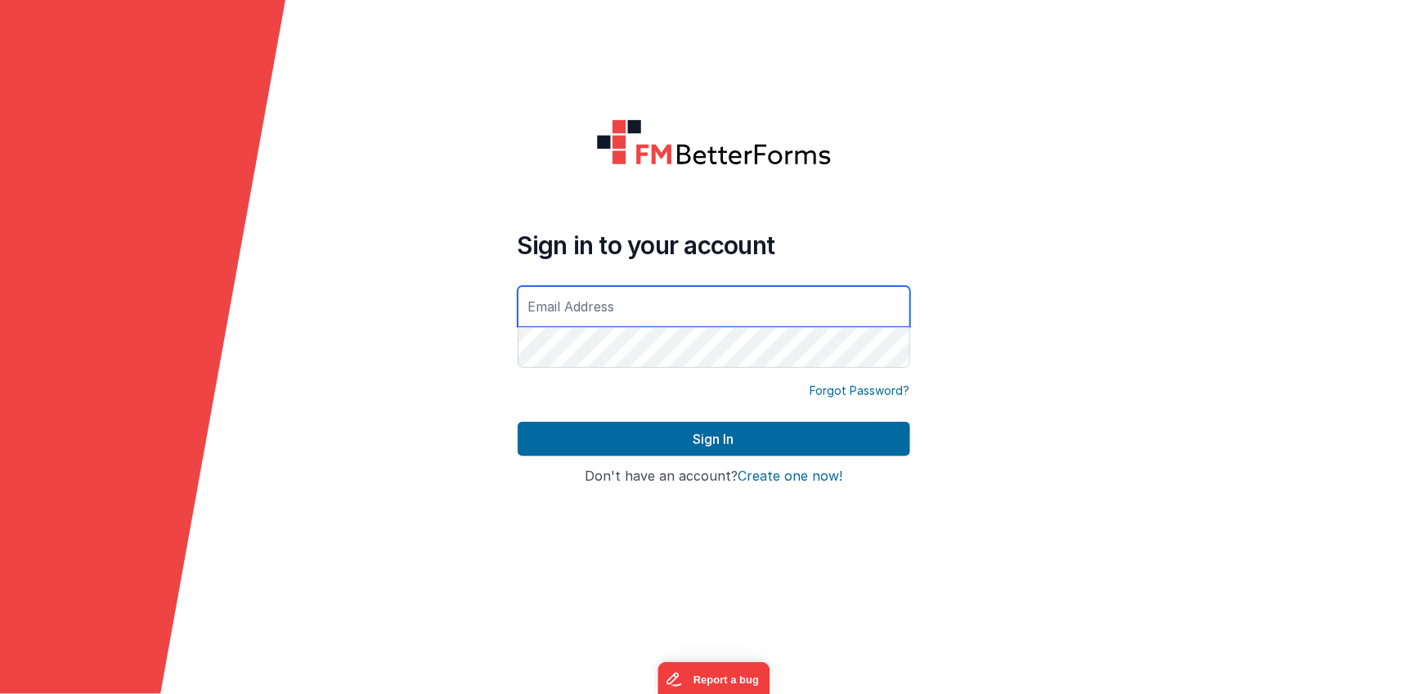
type input "[EMAIL_ADDRESS][DOMAIN_NAME]"
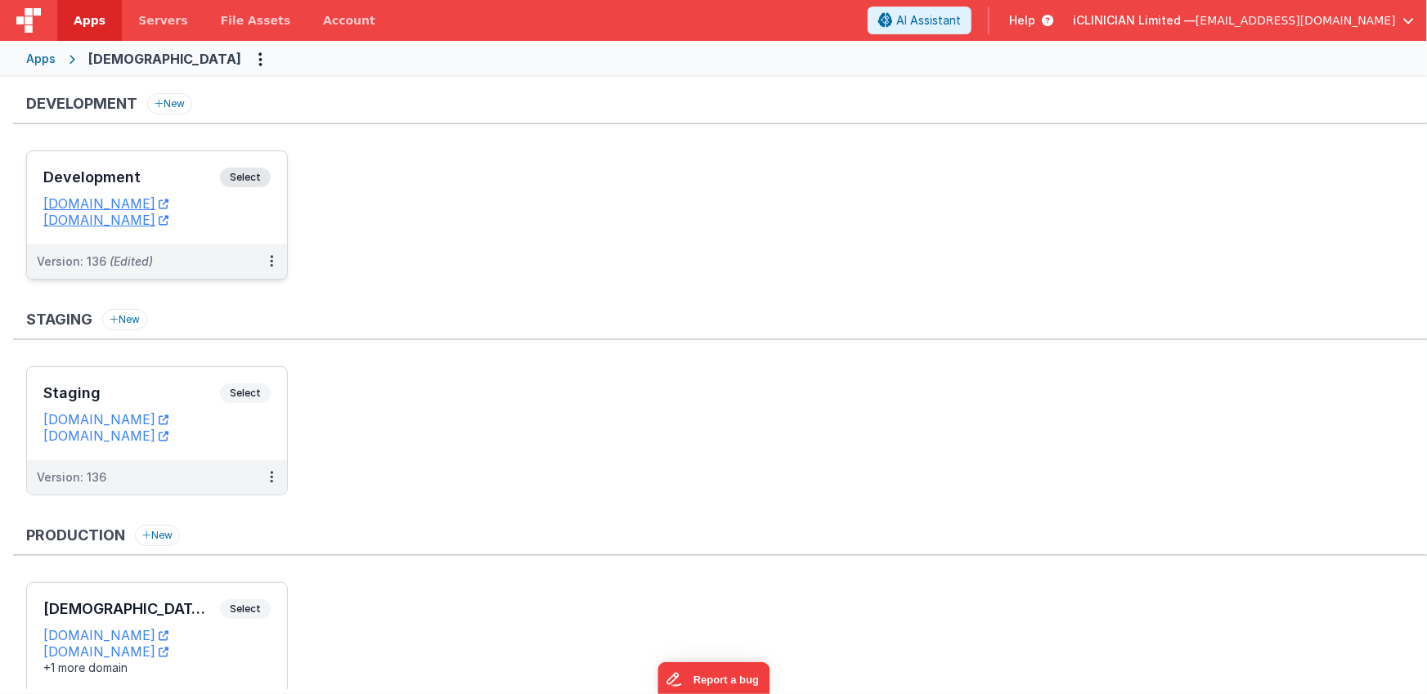
click at [164, 160] on div "Development Select URLs [DOMAIN_NAME] [DOMAIN_NAME]" at bounding box center [157, 197] width 260 height 93
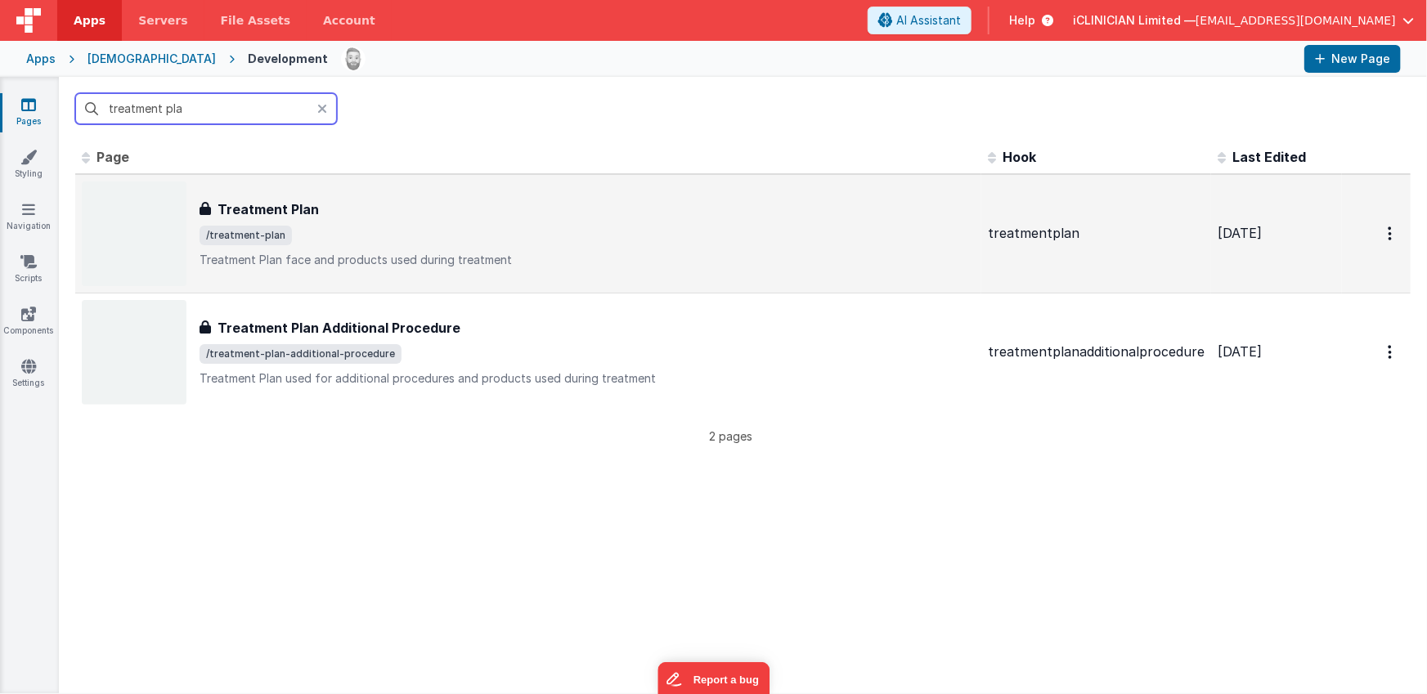
type input "treatment pla"
click at [343, 189] on div "Treatment Plan Treatment Plan /treatment-plan Treatment Plan face and products …" at bounding box center [528, 234] width 893 height 105
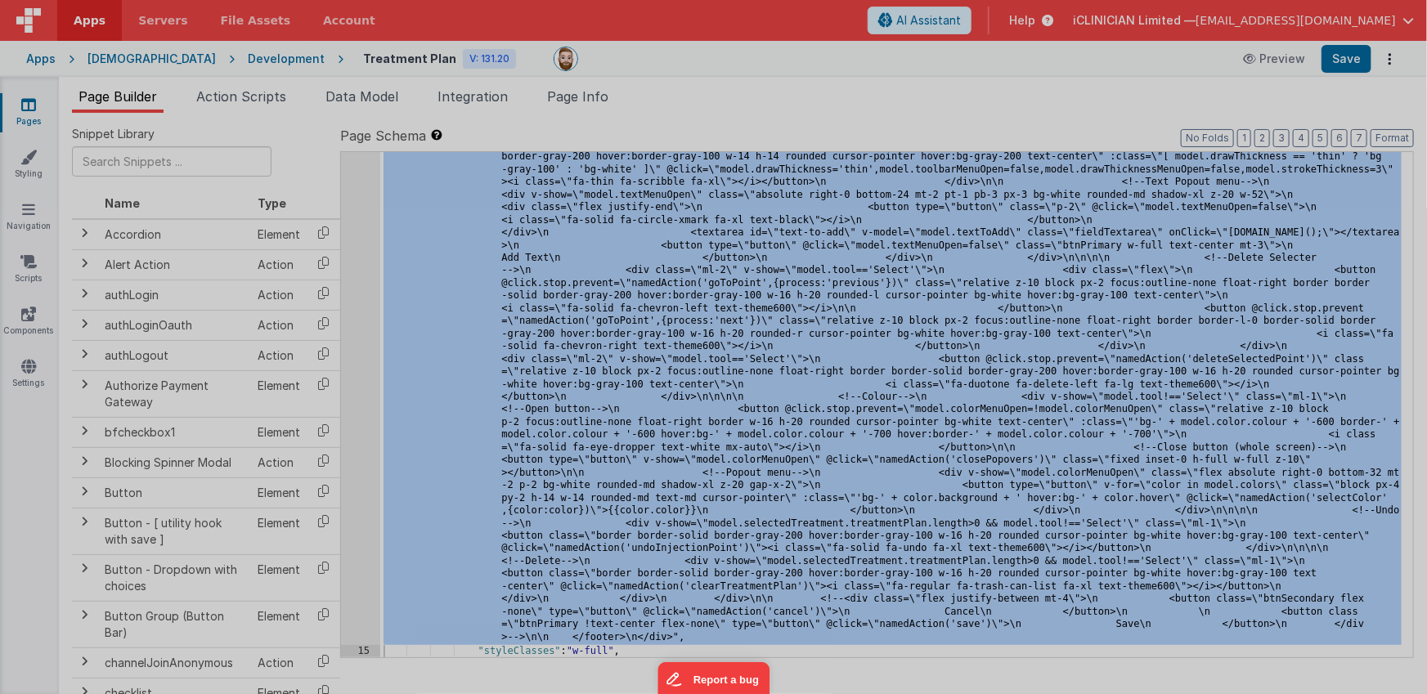
scroll to position [12727, 0]
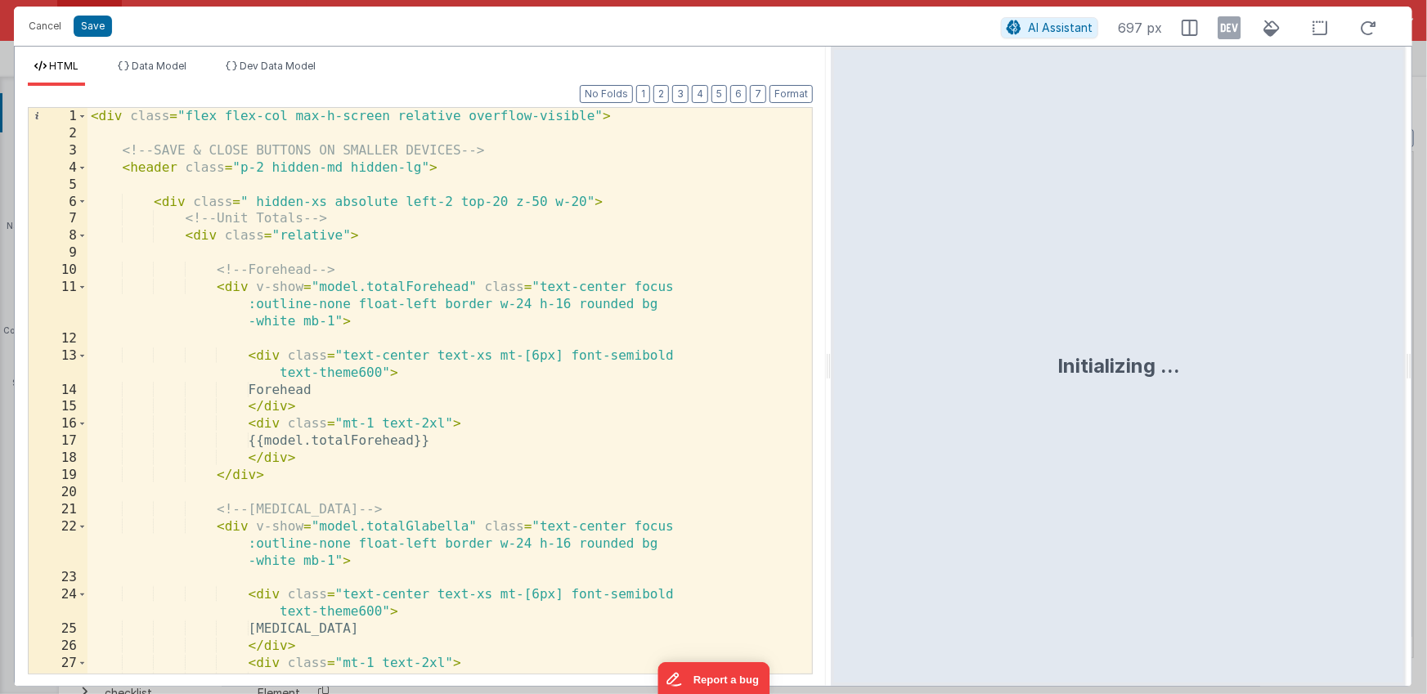
drag, startPoint x: 712, startPoint y: 373, endPoint x: 831, endPoint y: 370, distance: 118.6
click at [831, 370] on html "Cancel Save AI Assistant 697 px HTML Data Model Dev Data Model Format 7 6 5 4 3…" at bounding box center [713, 347] width 1427 height 694
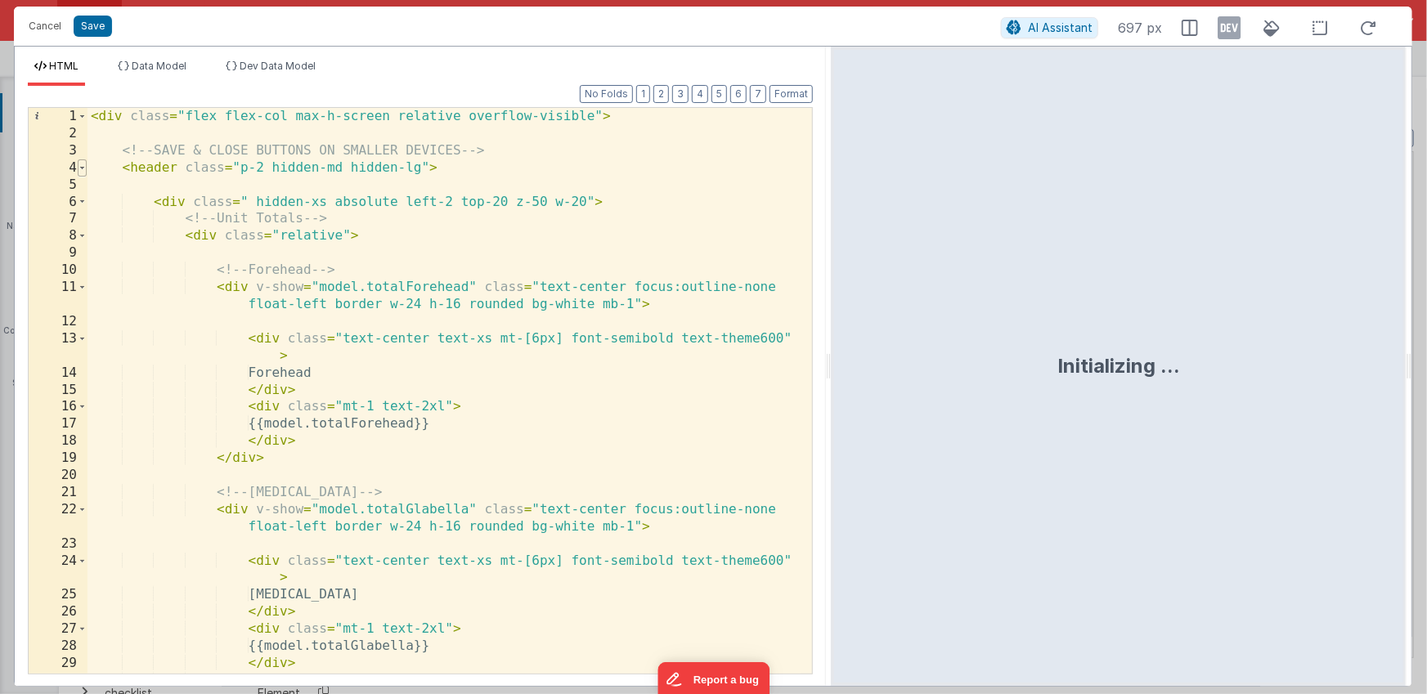
click at [82, 168] on span at bounding box center [82, 167] width 9 height 17
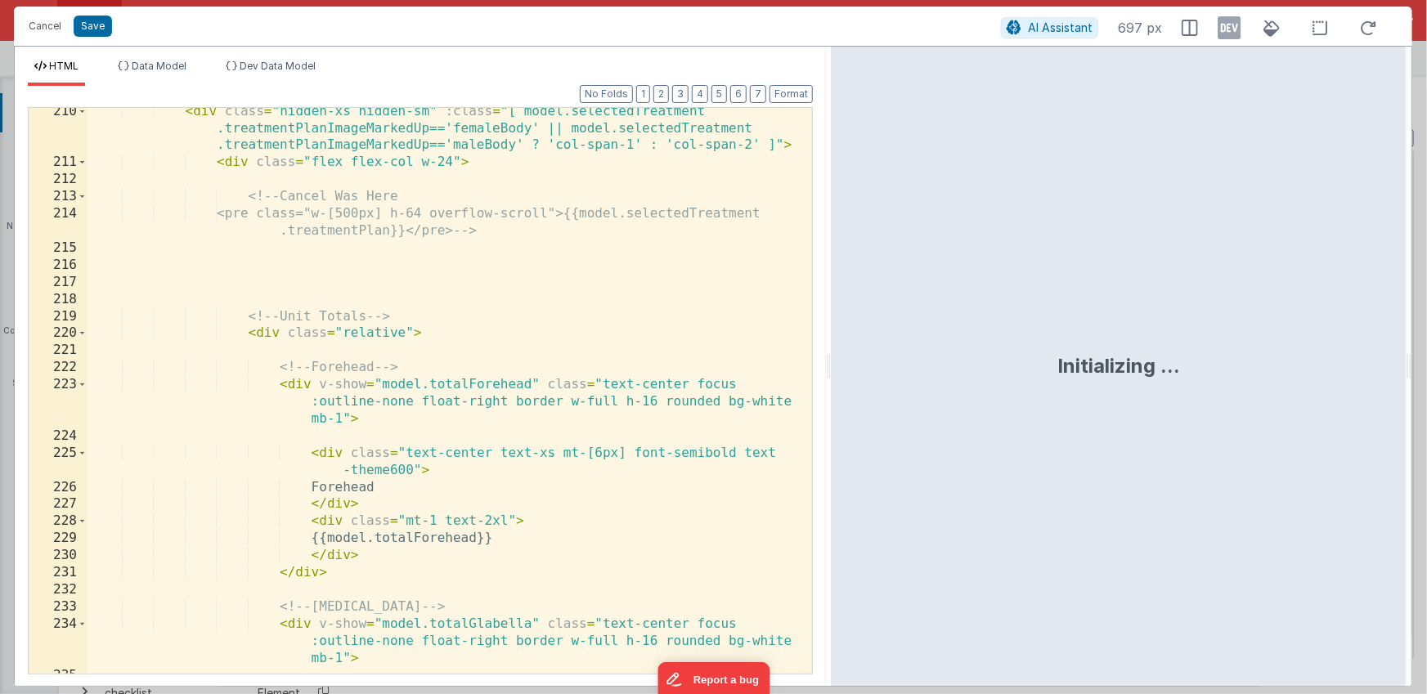
scroll to position [137, 0]
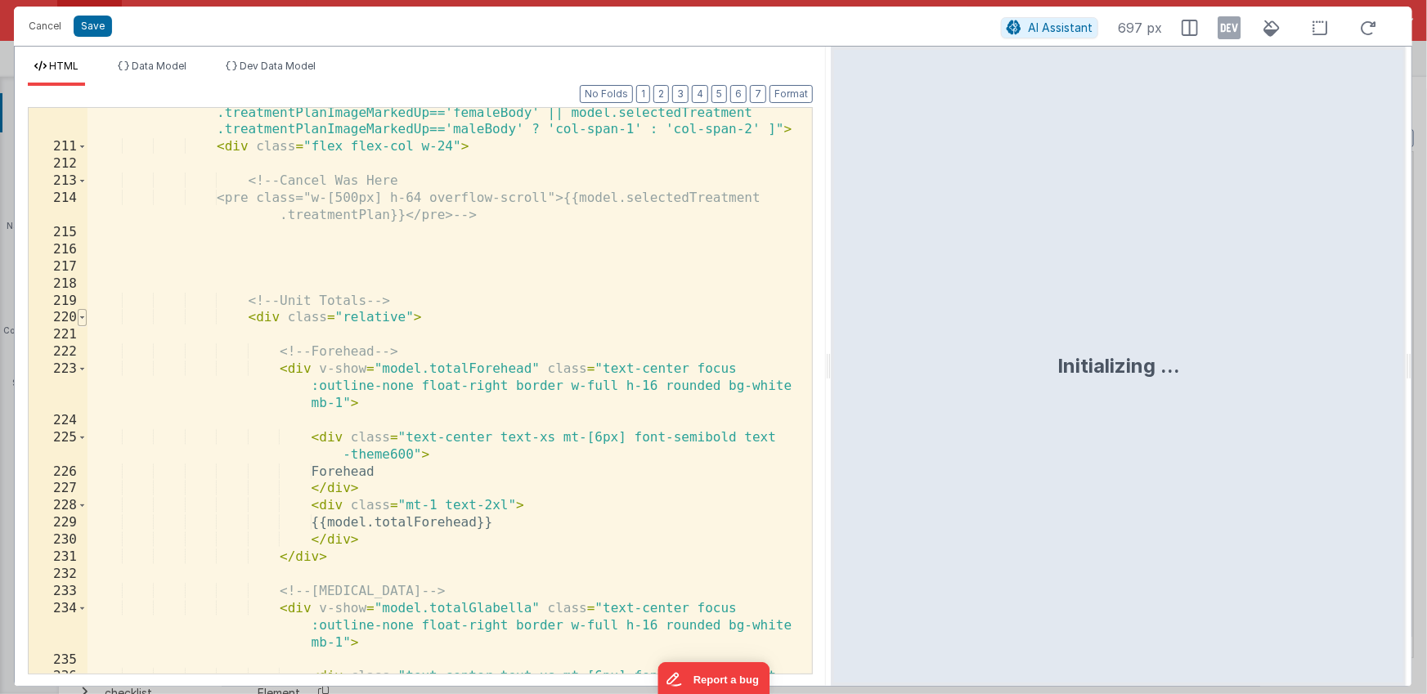
click at [80, 319] on span at bounding box center [82, 317] width 9 height 17
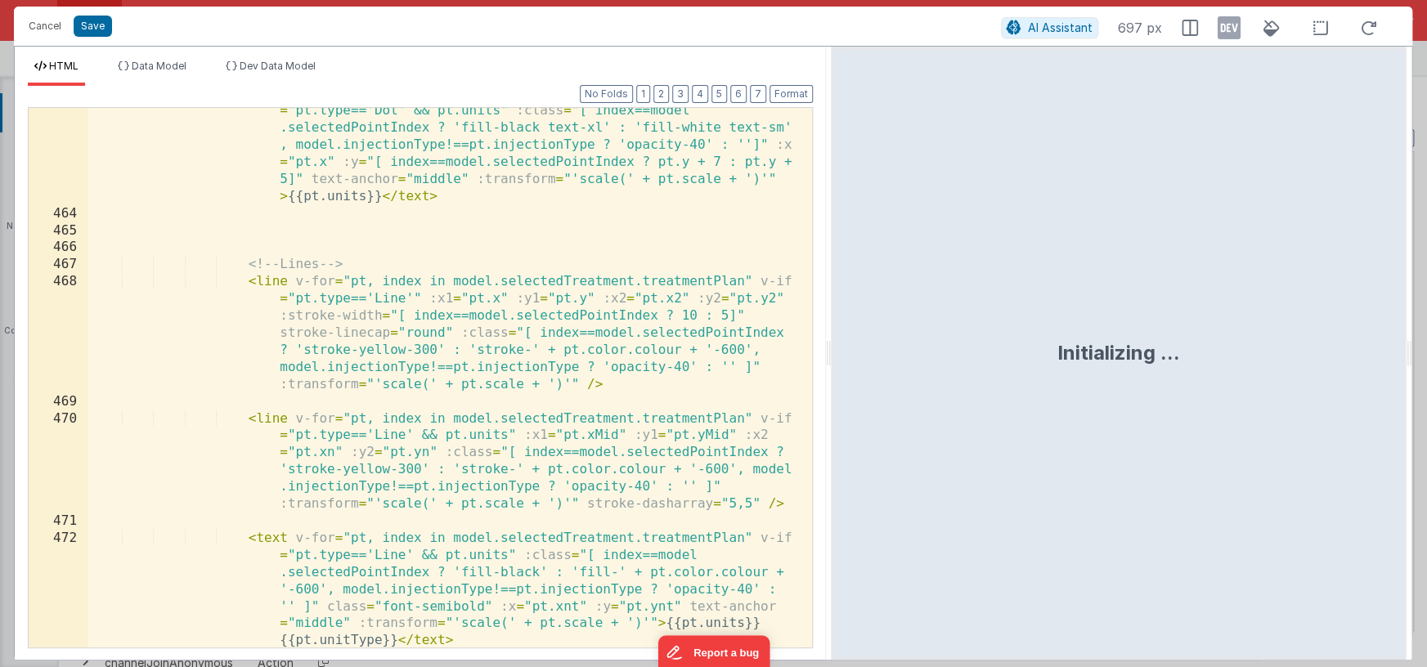
scroll to position [951, 0]
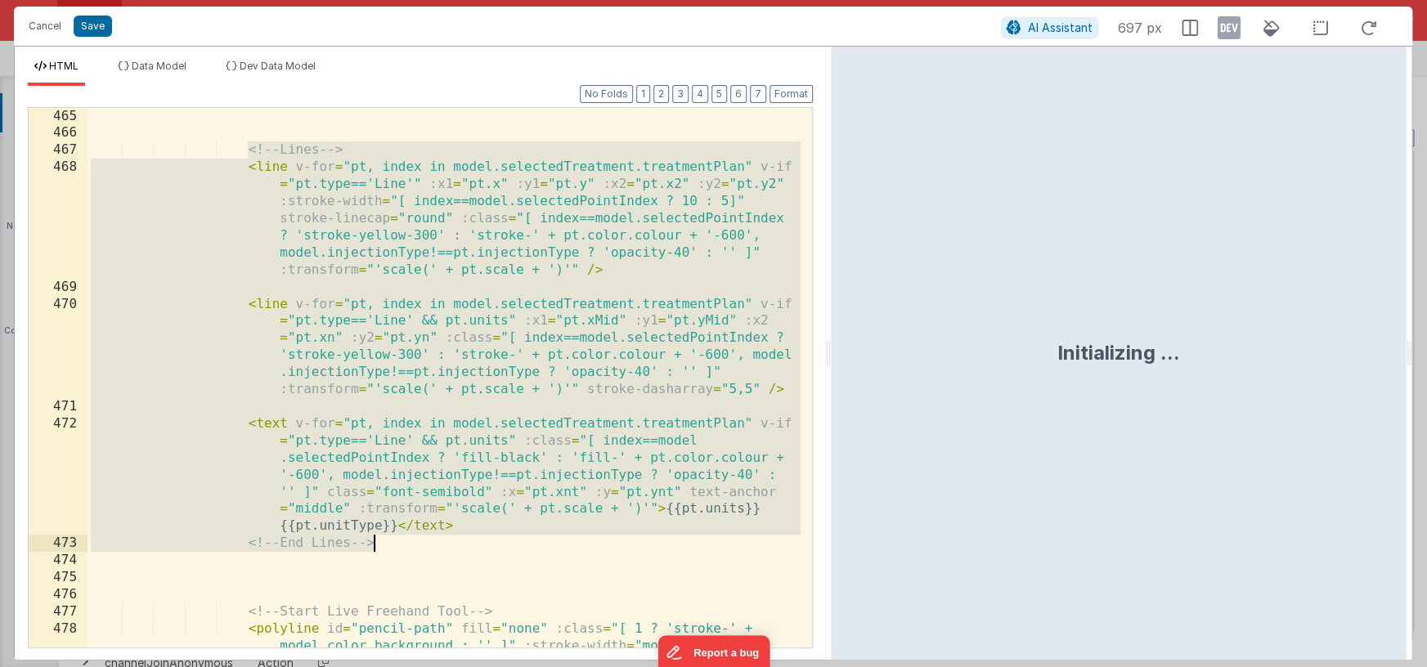
drag, startPoint x: 245, startPoint y: 148, endPoint x: 406, endPoint y: 538, distance: 422.4
click at [408, 540] on div "<!-- Lines --> < line v-for = "pt, index in model.selectedTreatment.treatmentPl…" at bounding box center [444, 412] width 713 height 608
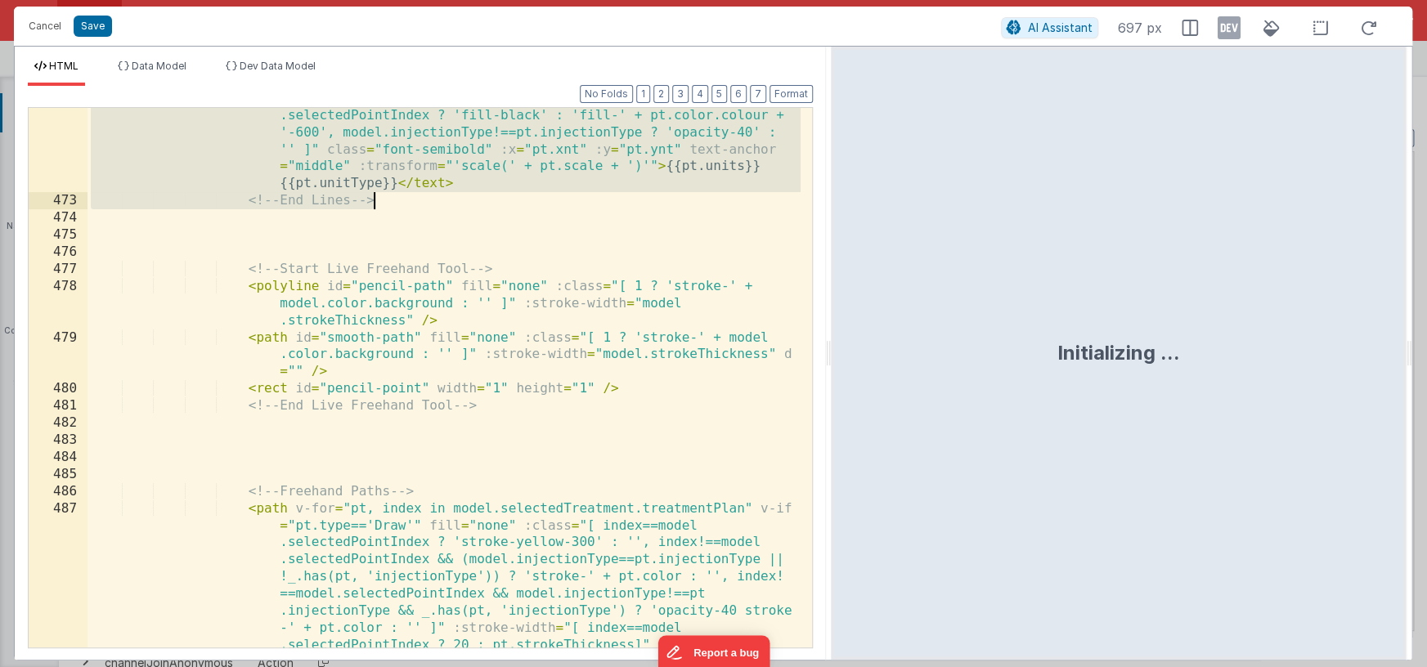
scroll to position [1136, 0]
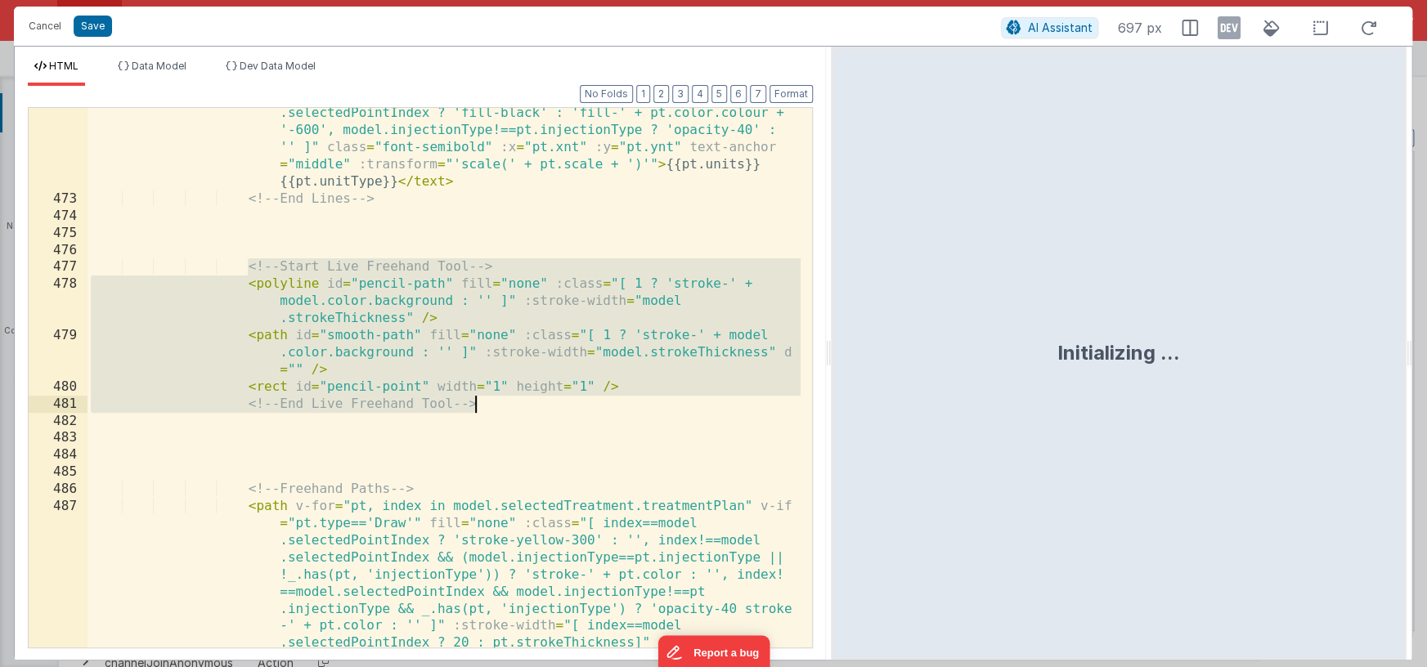
drag, startPoint x: 247, startPoint y: 267, endPoint x: 486, endPoint y: 402, distance: 274.3
click at [486, 402] on div "< text v-for = "pt, index in model.selectedTreatment.treatmentPlan" v-if = "pt.…" at bounding box center [444, 485] width 713 height 830
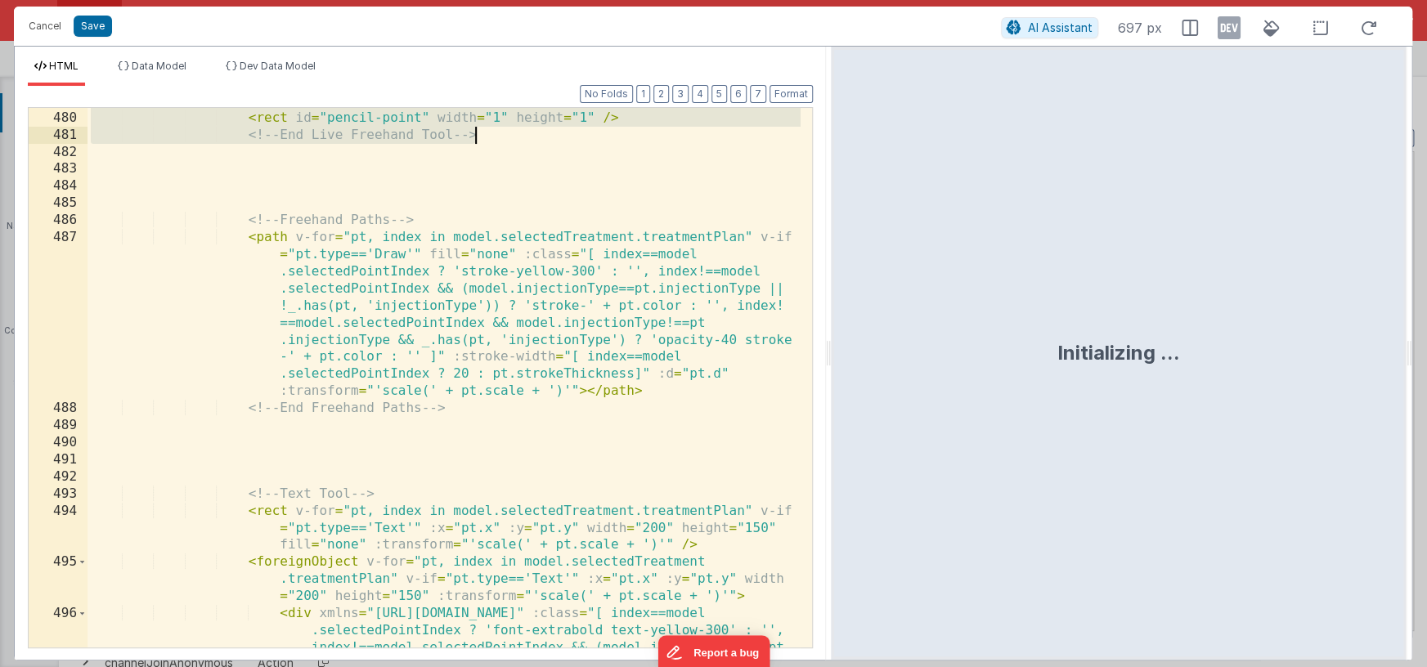
scroll to position [1278, 0]
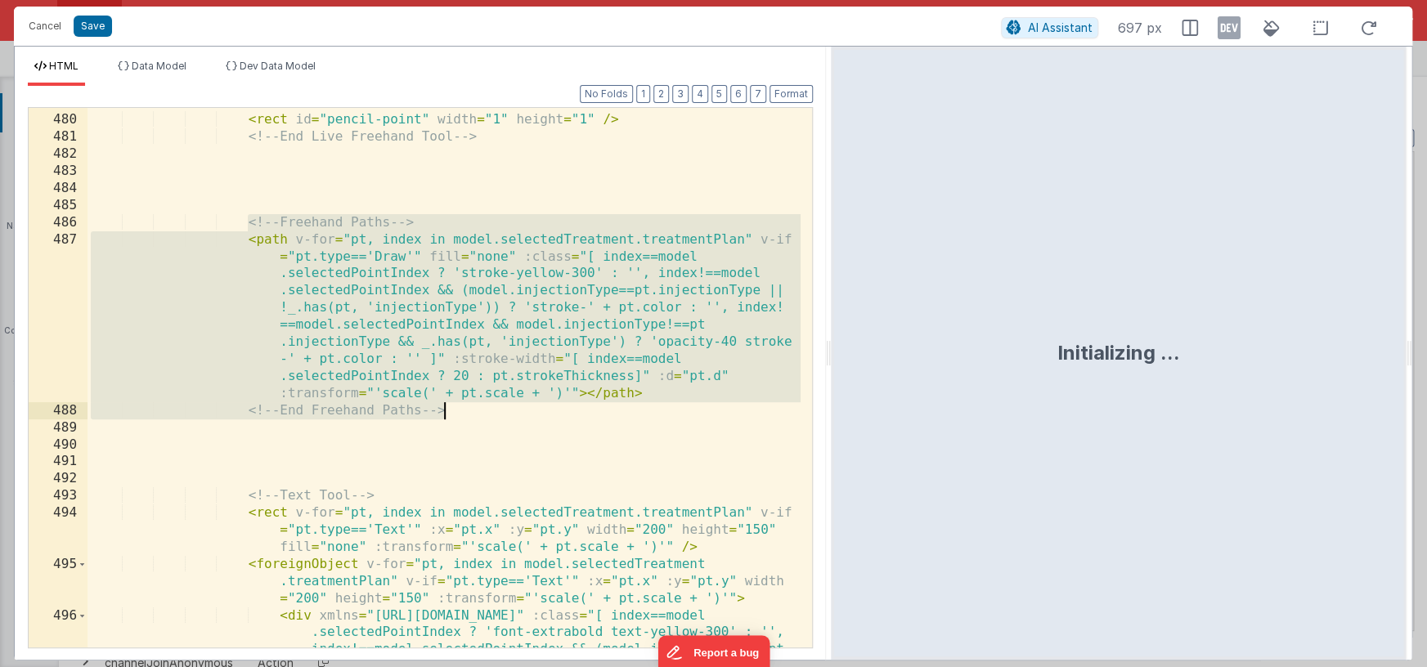
drag, startPoint x: 248, startPoint y: 221, endPoint x: 462, endPoint y: 406, distance: 283.0
click at [462, 406] on div "< path id = "smooth-path" fill = "none" :class = "[ 1 ? 'stroke-' + model .colo…" at bounding box center [444, 416] width 713 height 711
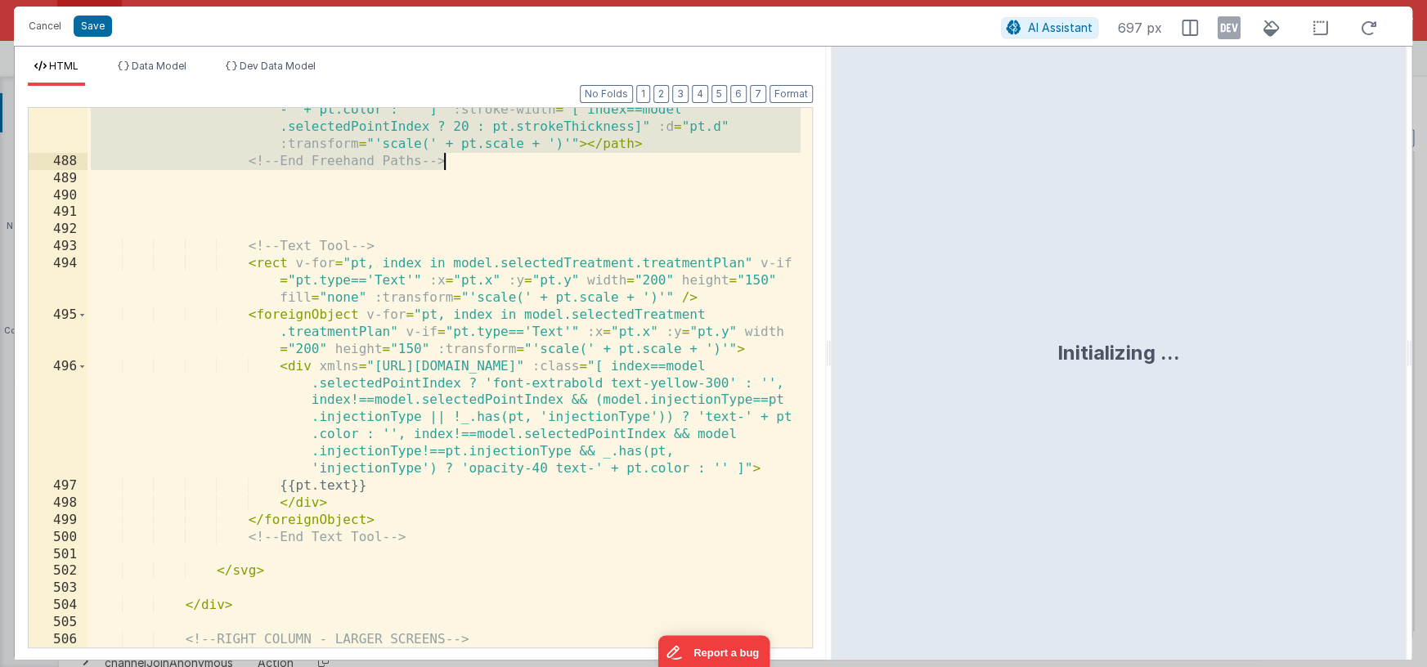
scroll to position [1412, 0]
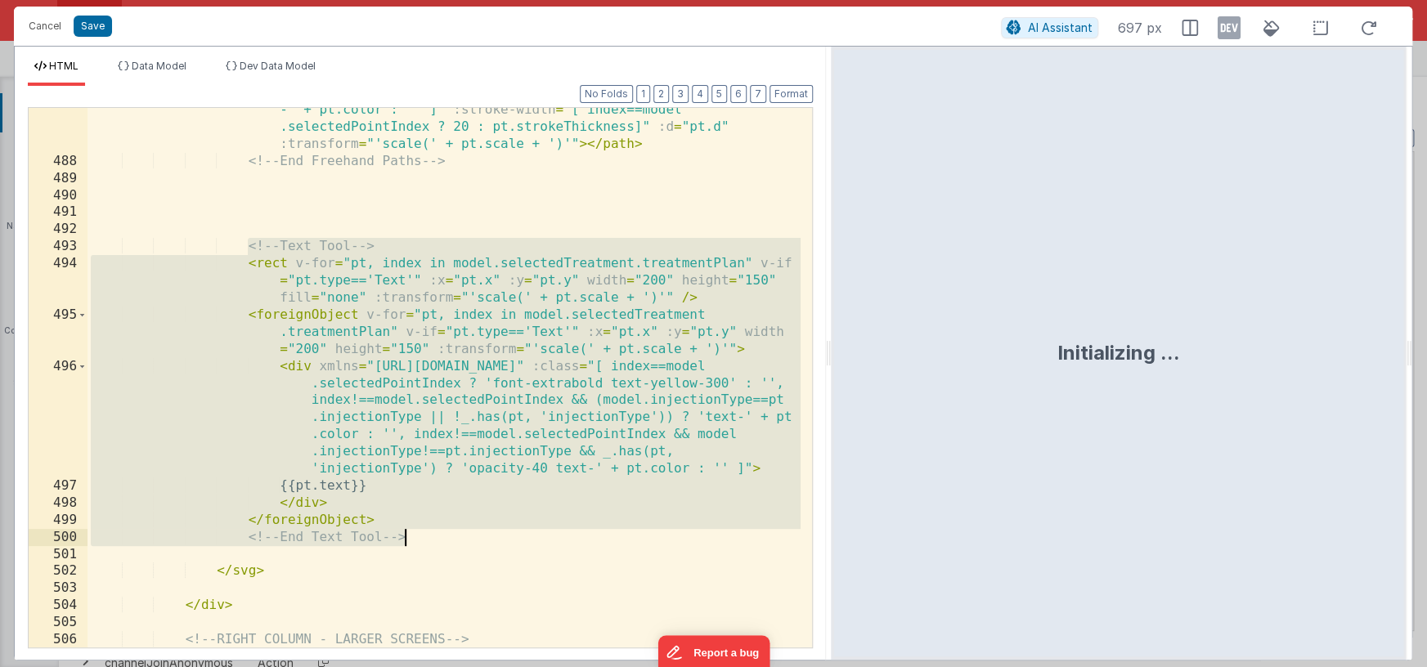
drag, startPoint x: 247, startPoint y: 244, endPoint x: 408, endPoint y: 540, distance: 337.1
click at [408, 540] on div "< path v-for = "pt, index in model.selectedTreatment.treatmentPlan" v-if = "pt.…" at bounding box center [444, 363] width 713 height 762
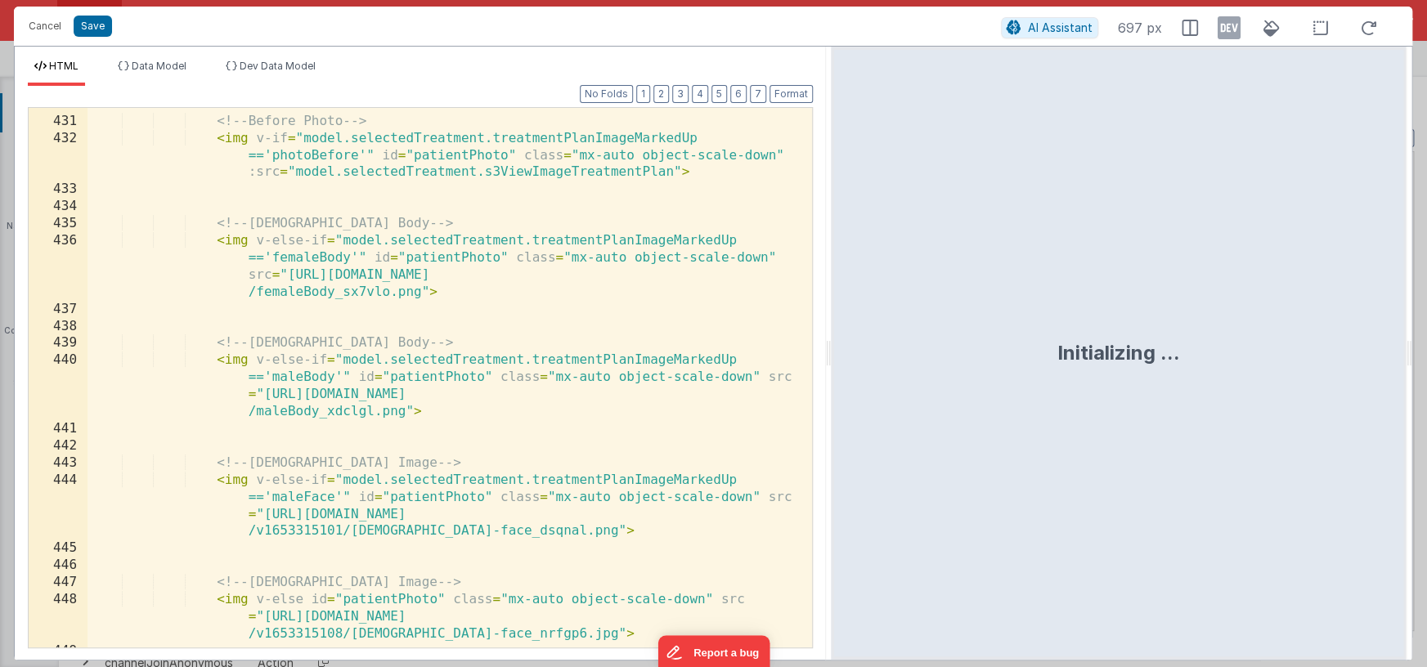
scroll to position [375, 0]
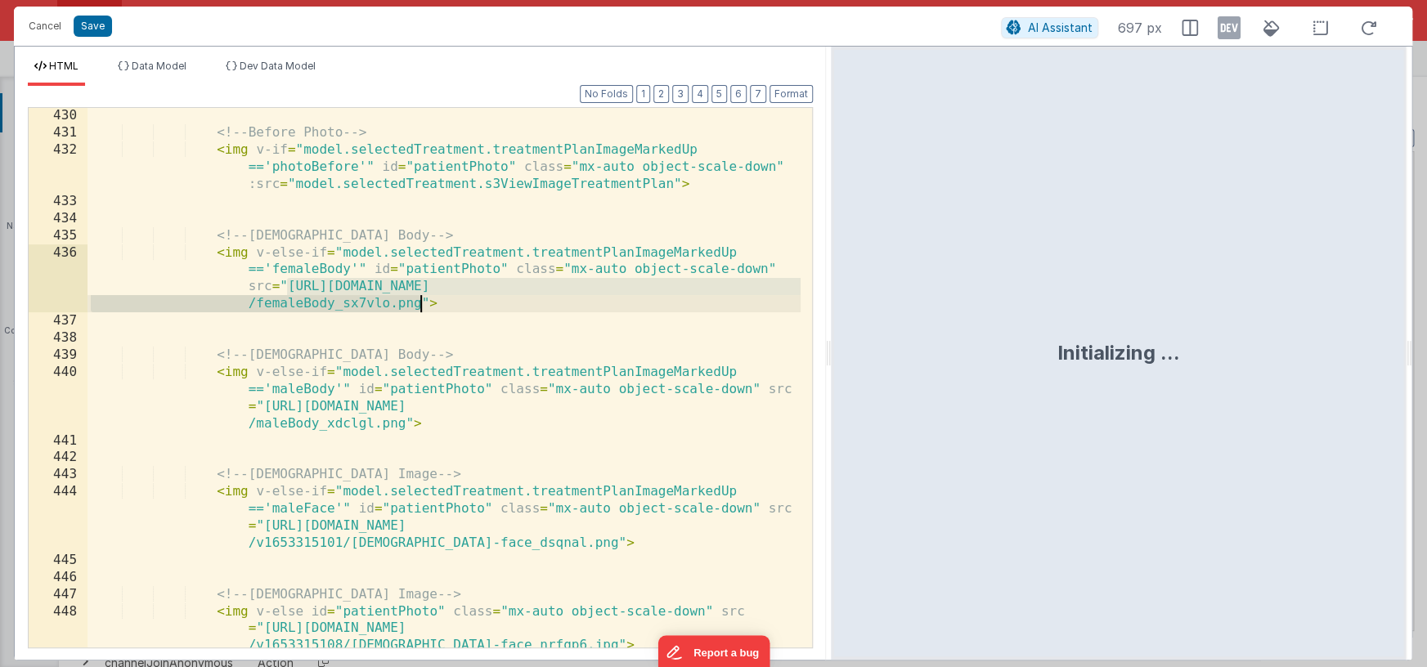
drag, startPoint x: 287, startPoint y: 288, endPoint x: 418, endPoint y: 298, distance: 131.2
click at [418, 298] on div "<!-- Before Photo --> < img v-if = "model.selectedTreatment.treatmentPlanImageM…" at bounding box center [444, 394] width 713 height 574
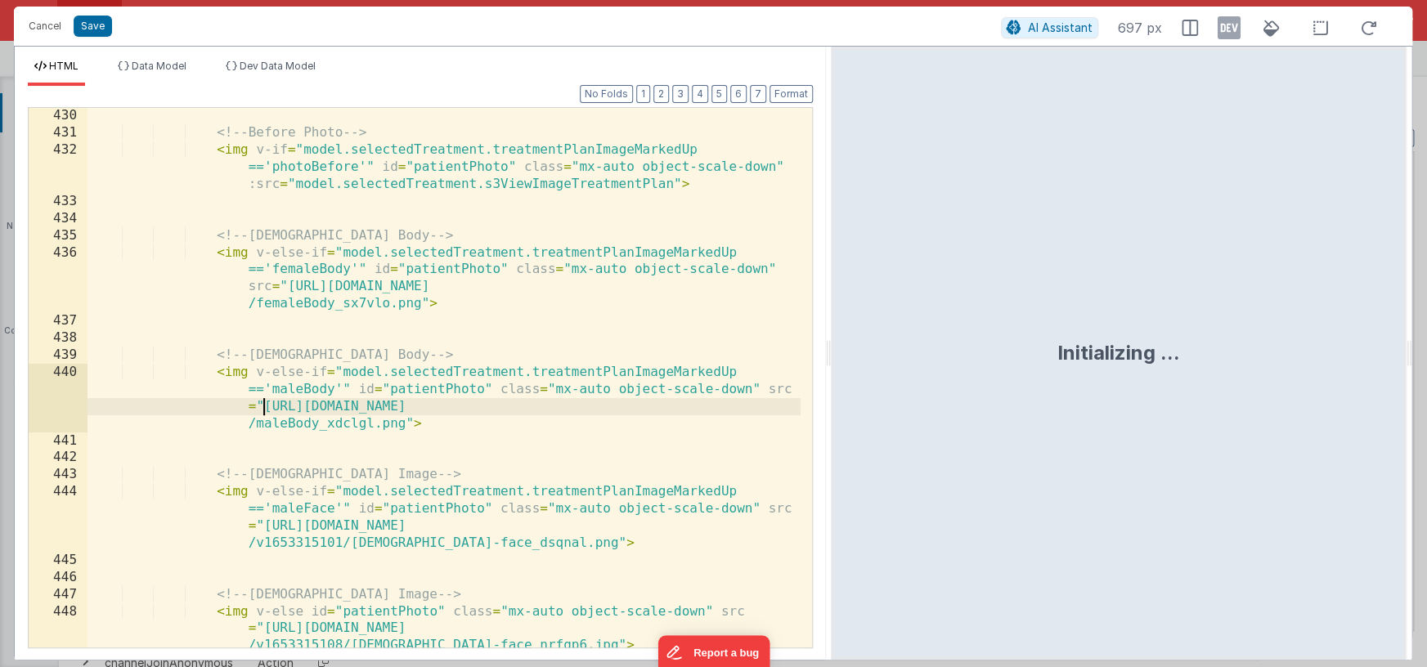
click at [263, 406] on div "<!-- Before Photo --> < img v-if = "model.selectedTreatment.treatmentPlanImageM…" at bounding box center [444, 394] width 713 height 574
click at [402, 424] on div "<!-- Before Photo --> < img v-if = "model.selectedTreatment.treatmentPlanImageM…" at bounding box center [444, 394] width 713 height 574
